Goal: Subscribe to service/newsletter

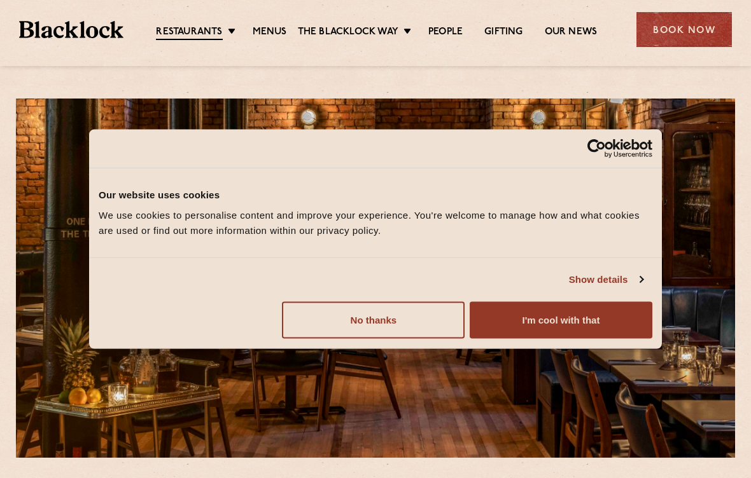
click at [582, 328] on button "I'm cool with that" at bounding box center [561, 320] width 183 height 37
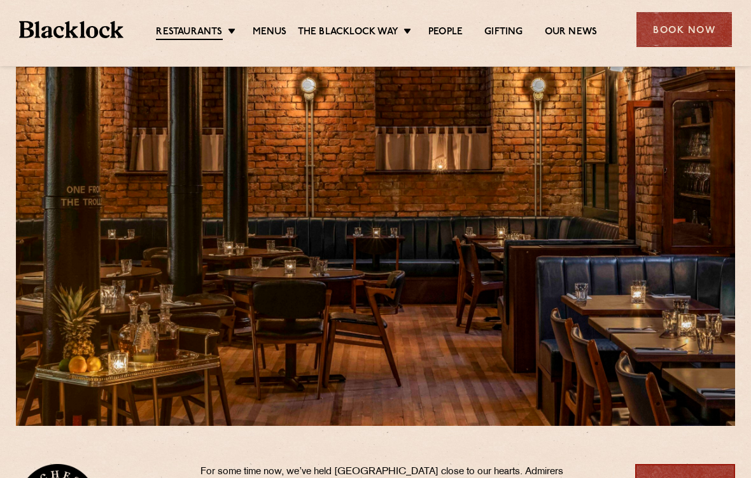
scroll to position [31, 0]
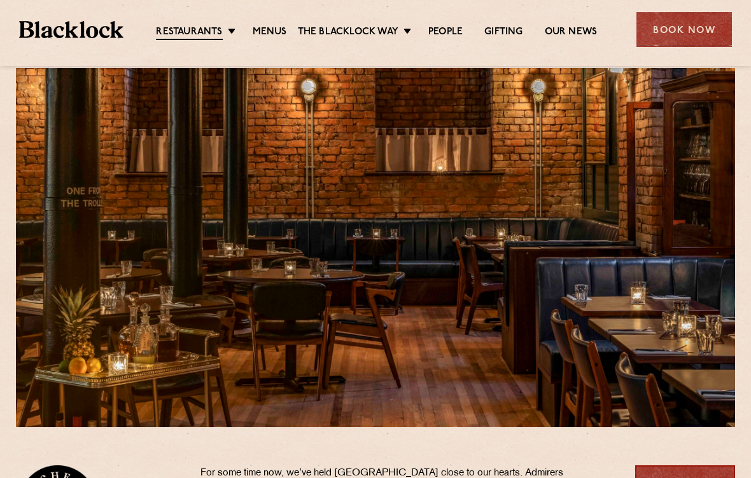
click at [278, 34] on link "Menus" at bounding box center [270, 32] width 34 height 13
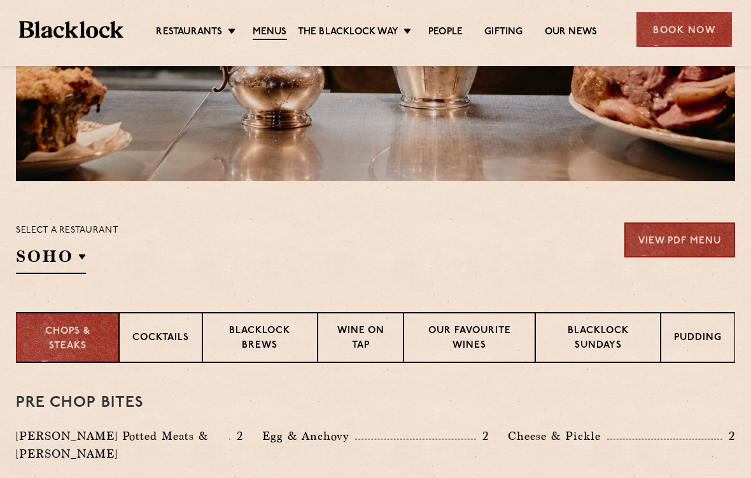
scroll to position [276, 0]
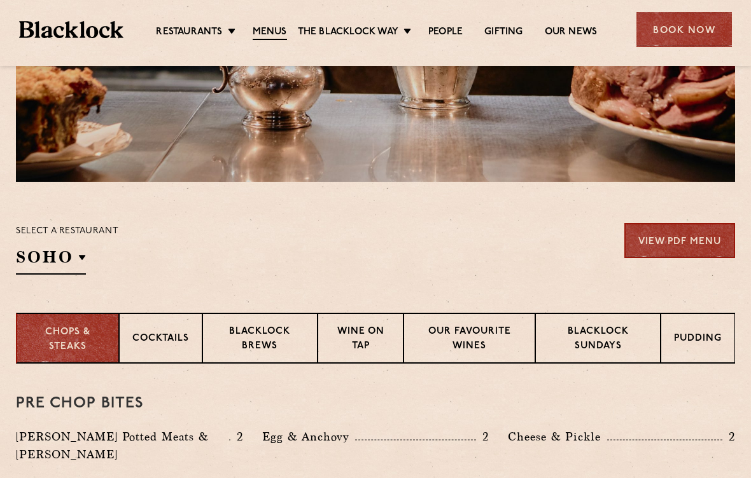
click at [365, 342] on p "Wine on Tap" at bounding box center [361, 340] width 60 height 30
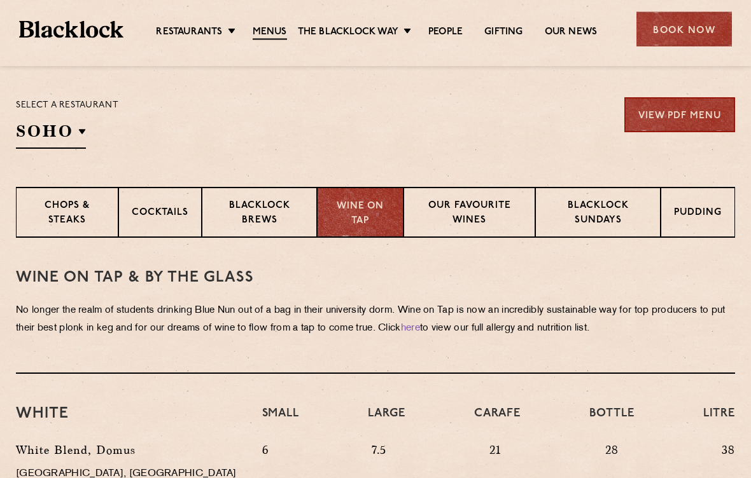
scroll to position [403, 0]
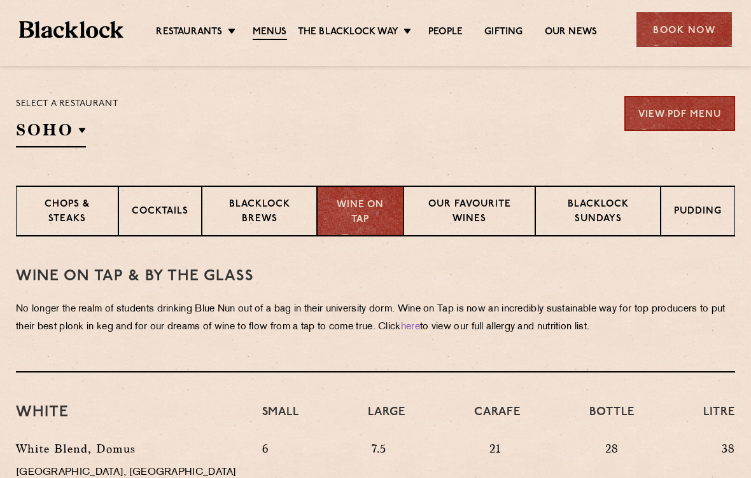
click at [75, 213] on p "Chops & Steaks" at bounding box center [67, 213] width 76 height 30
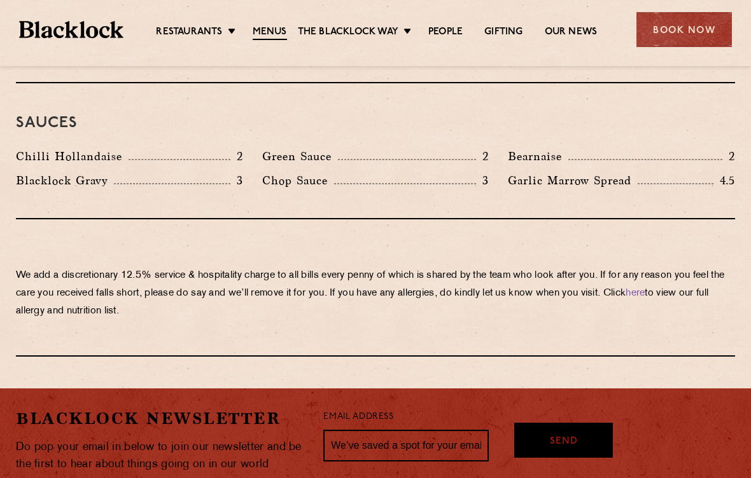
scroll to position [2114, 0]
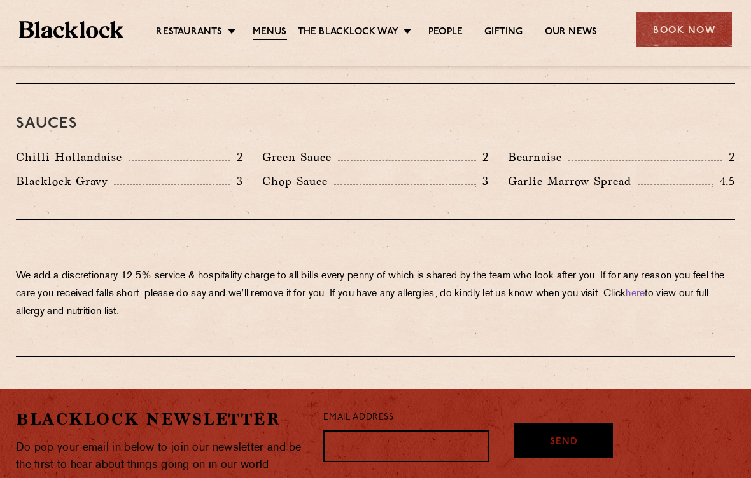
click at [377, 431] on input "text" at bounding box center [405, 447] width 165 height 32
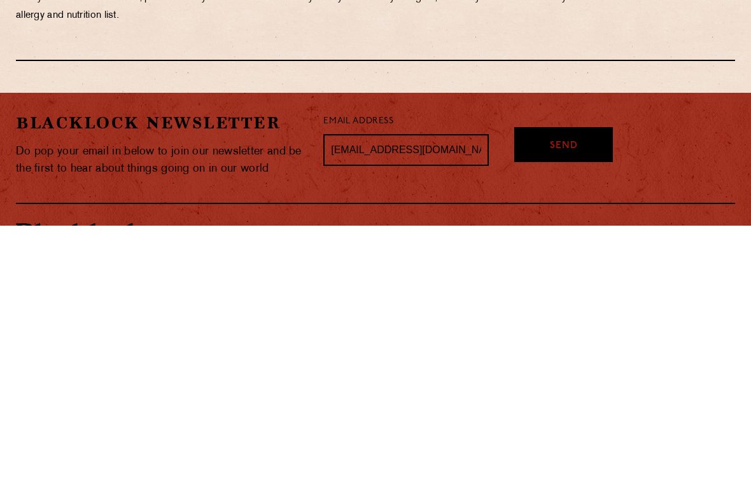
type input "[EMAIL_ADDRESS][DOMAIN_NAME]"
click at [579, 380] on div "Send" at bounding box center [563, 397] width 99 height 35
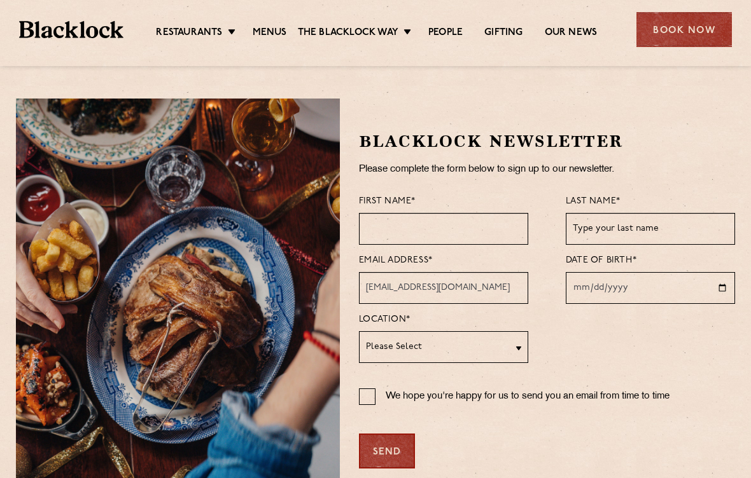
click at [458, 231] on input "text" at bounding box center [443, 229] width 169 height 32
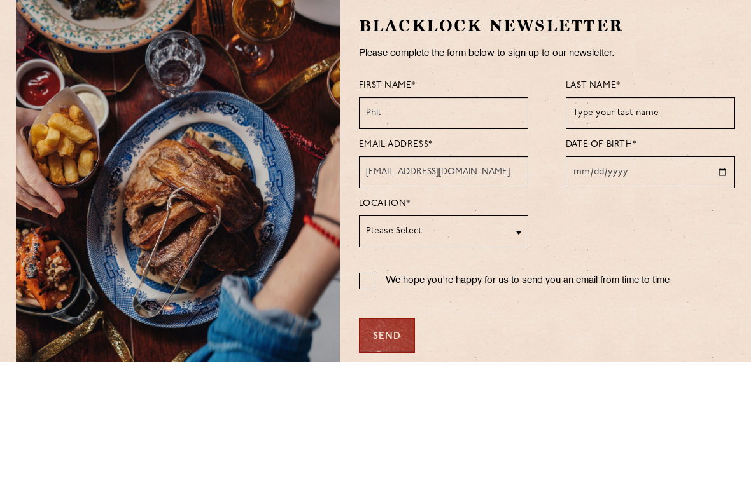
type input "Phil"
click at [641, 213] on input "text" at bounding box center [650, 229] width 169 height 32
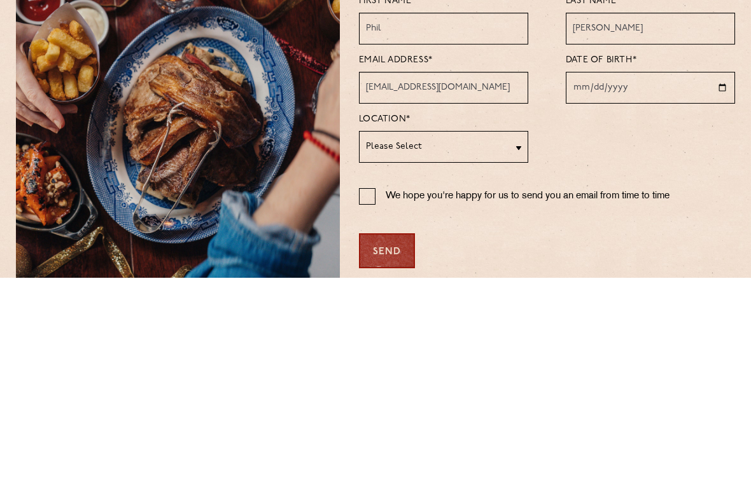
type input "Duckworth"
click at [515, 332] on select "Please Select Soho City Shoreditch Covent Garden Canary Wharf Manchester Birmin…" at bounding box center [443, 348] width 169 height 32
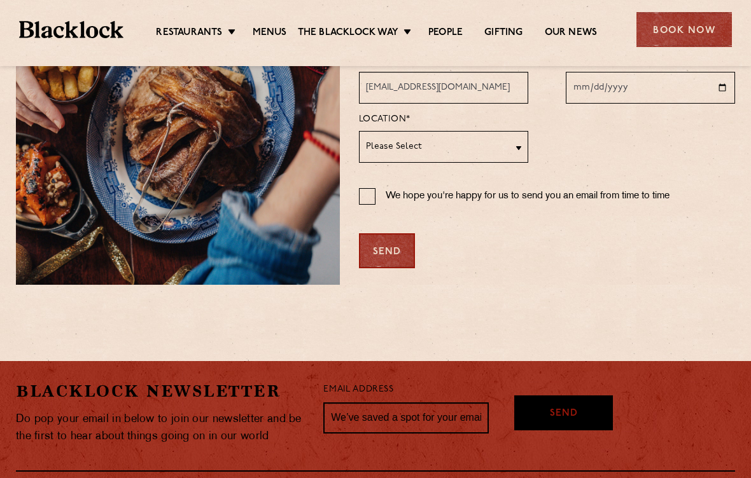
select select "[GEOGRAPHIC_DATA]"
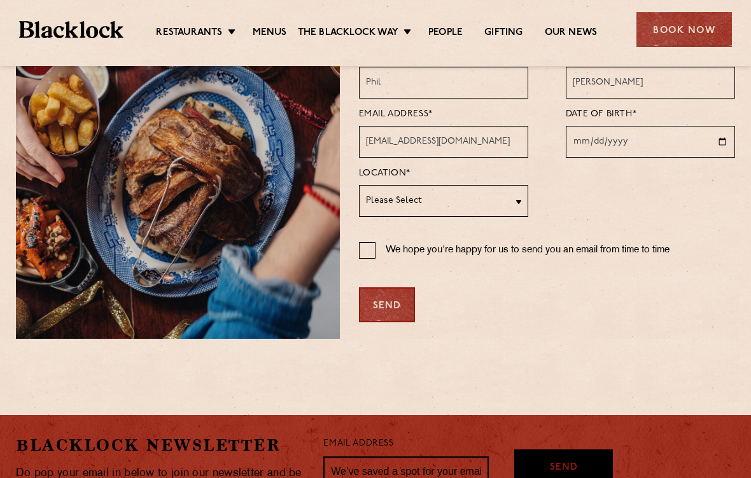
scroll to position [118, 0]
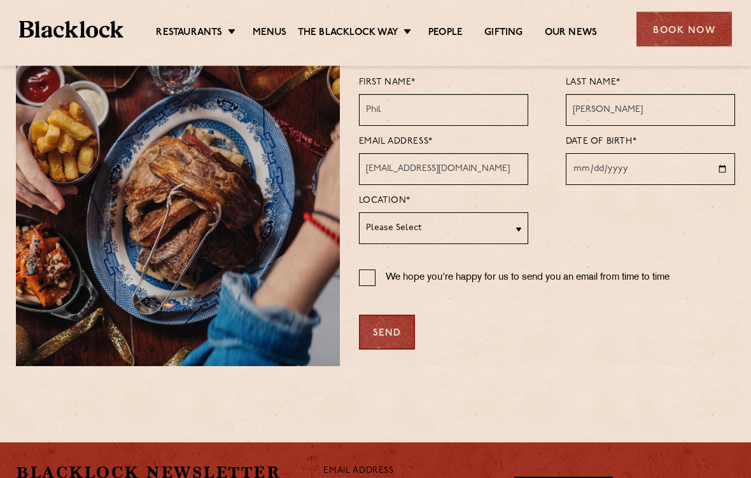
click at [617, 171] on input "date" at bounding box center [650, 170] width 169 height 32
type input "2025-09-12"
click at [688, 176] on input "2025-09-12" at bounding box center [650, 169] width 169 height 32
click at [677, 178] on input "2025-09-12" at bounding box center [650, 169] width 169 height 32
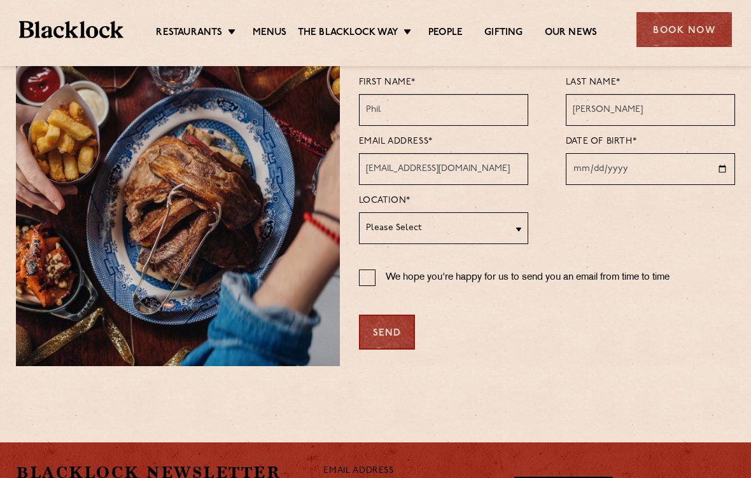
click at [632, 185] on input "date" at bounding box center [650, 169] width 169 height 32
click at [629, 170] on input "date" at bounding box center [650, 169] width 169 height 32
click at [601, 177] on input "date" at bounding box center [650, 169] width 169 height 32
click at [386, 286] on p "We hope you're happy for us to send you an email from time to time" at bounding box center [528, 278] width 284 height 17
click at [375, 286] on input "We hope you're happy for us to send you an email from time to time" at bounding box center [367, 278] width 17 height 17
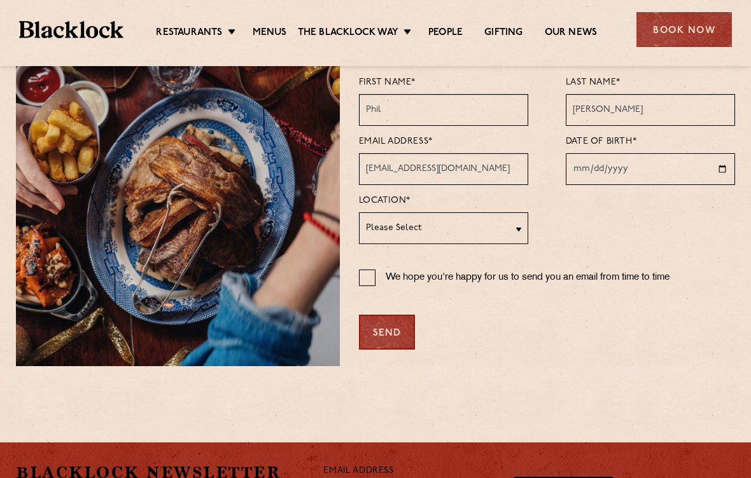
checkbox input "true"
click at [387, 339] on div "Send" at bounding box center [387, 332] width 56 height 35
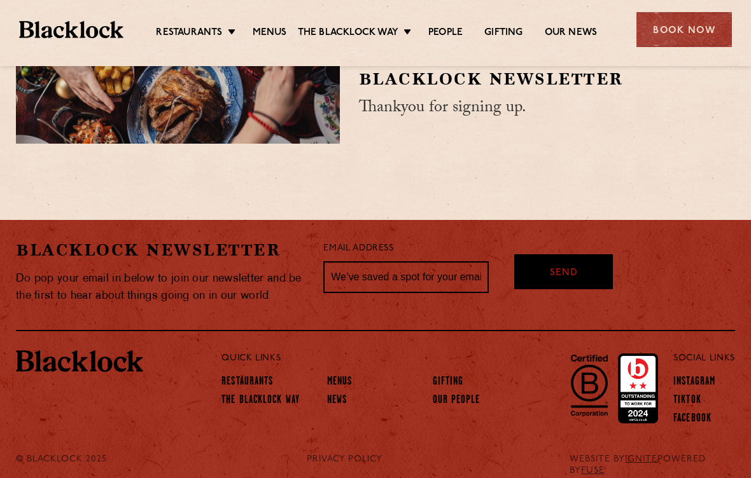
click at [619, 230] on div "Blacklock Newsletter Do pop your email in below to join our newsletter and be t…" at bounding box center [375, 275] width 719 height 111
click at [281, 32] on link "Menus" at bounding box center [270, 33] width 34 height 13
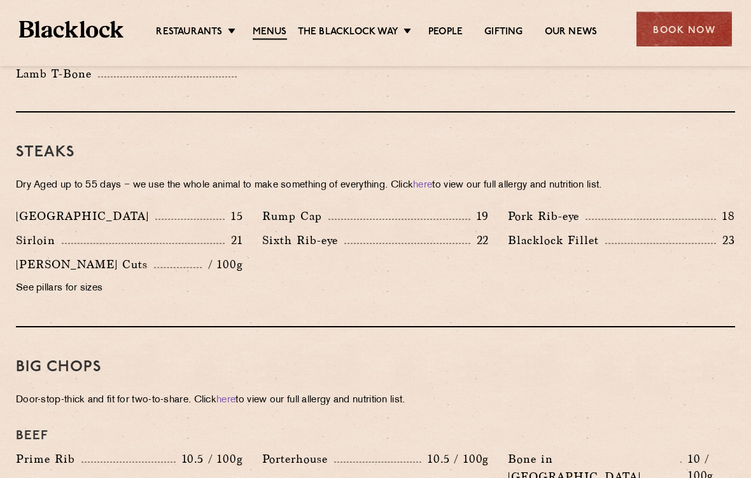
scroll to position [1140, 0]
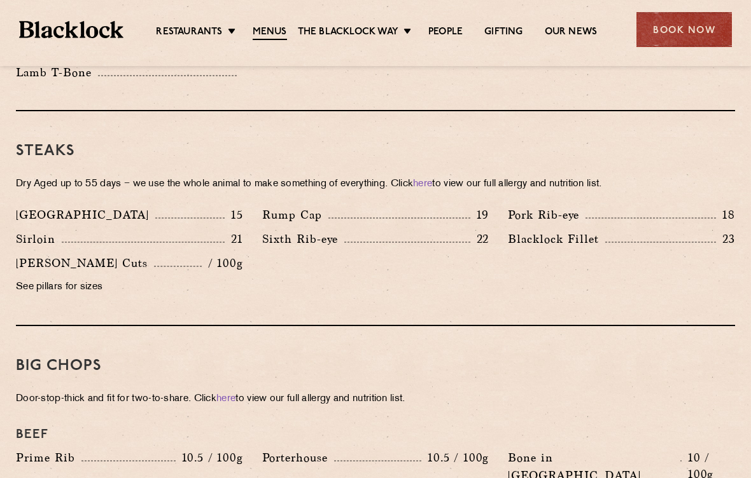
click at [569, 230] on p "Blacklock Fillet" at bounding box center [556, 239] width 97 height 18
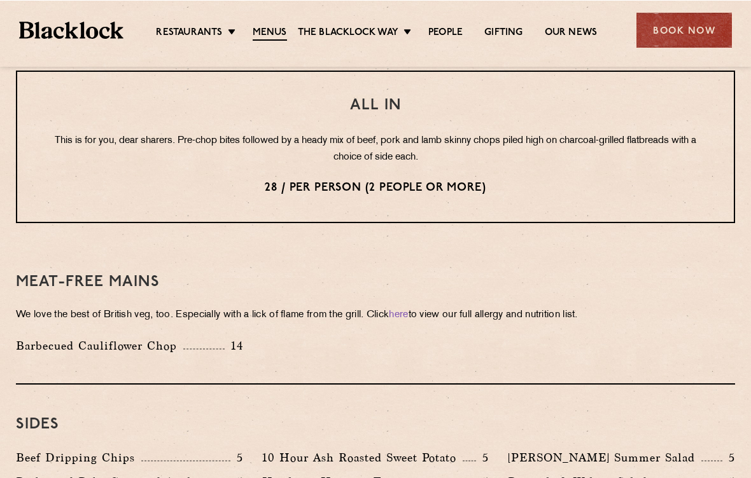
scroll to position [1635, 0]
click at [0, 0] on link "Butcher Price [DATE]" at bounding box center [0, 0] width 0 height 0
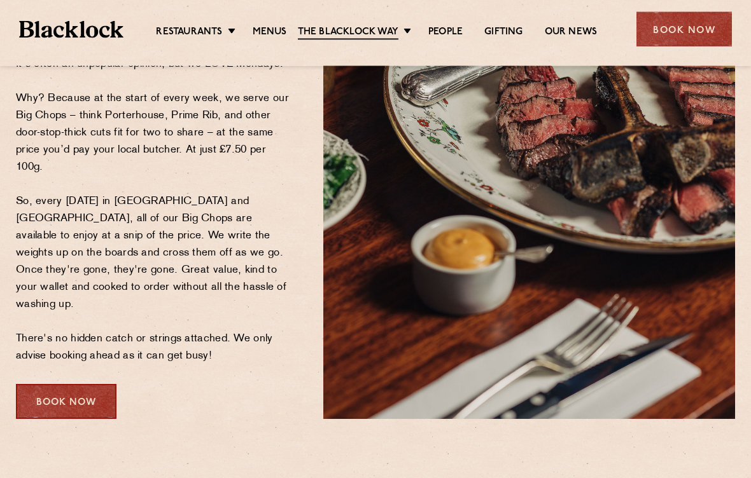
scroll to position [193, 0]
